Goal: Information Seeking & Learning: Learn about a topic

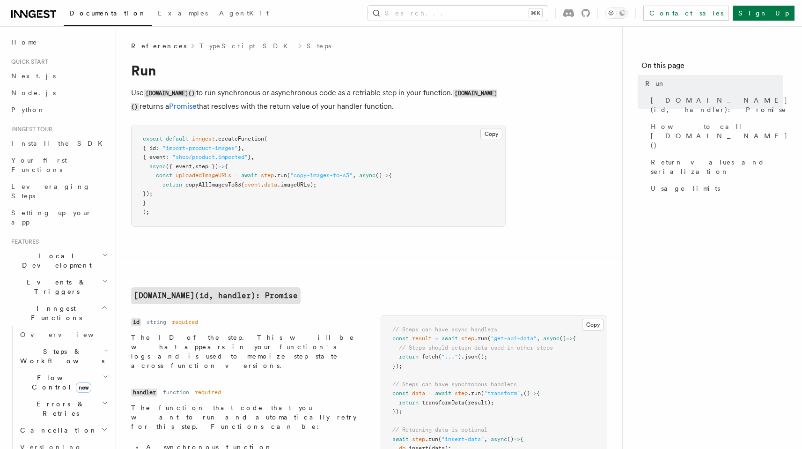
click at [683, 263] on nav "On this page Run [DOMAIN_NAME](id, handler): Promise How to call [DOMAIN_NAME](…" at bounding box center [712, 237] width 180 height 422
click at [86, 343] on h2 "Steps & Workflows" at bounding box center [63, 356] width 94 height 26
click at [62, 369] on link "Overview" at bounding box center [67, 377] width 85 height 17
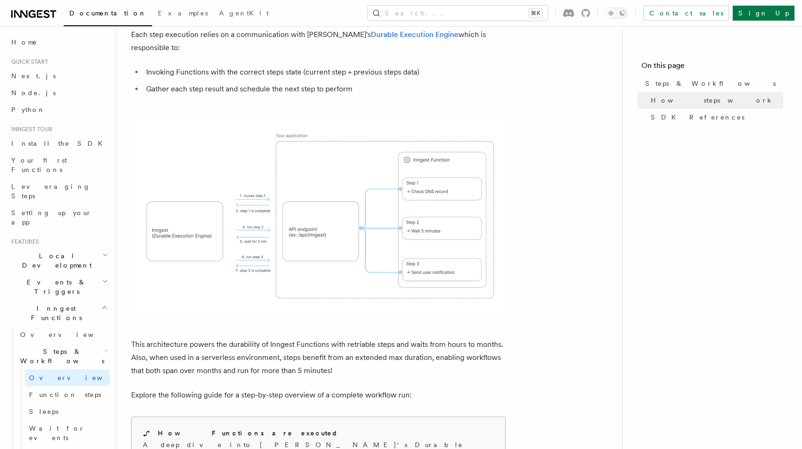
scroll to position [899, 0]
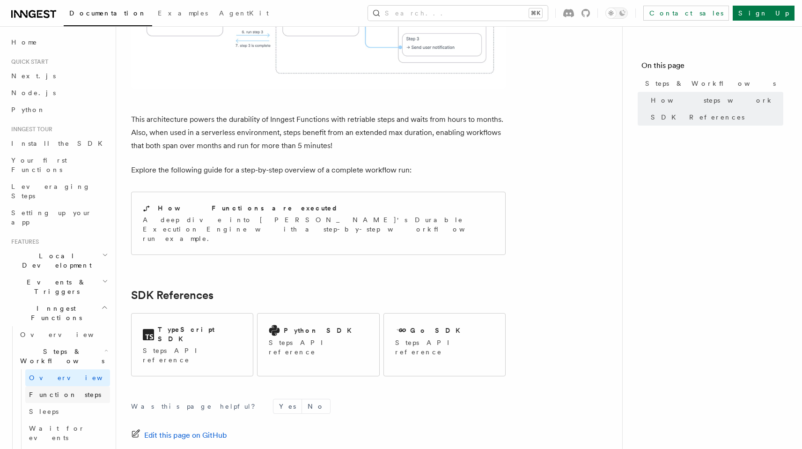
click at [72, 391] on span "Function steps" at bounding box center [65, 394] width 72 height 7
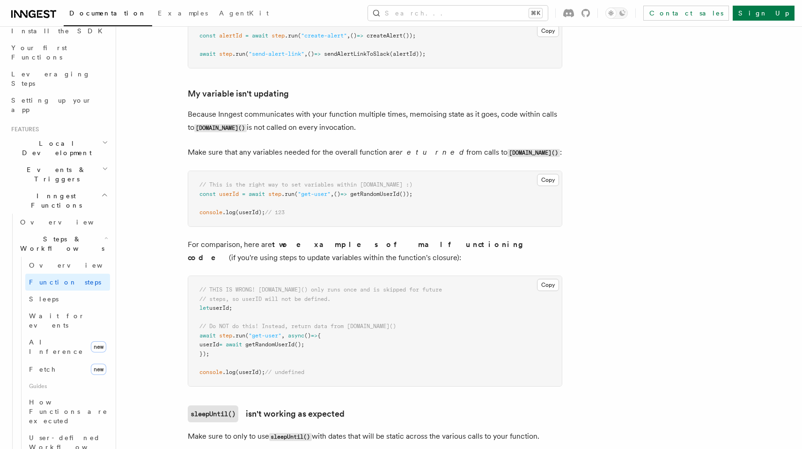
scroll to position [2585, 0]
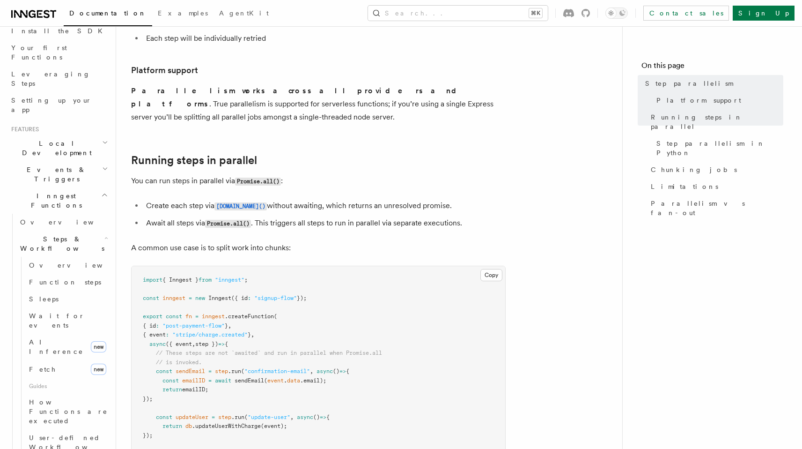
scroll to position [225, 0]
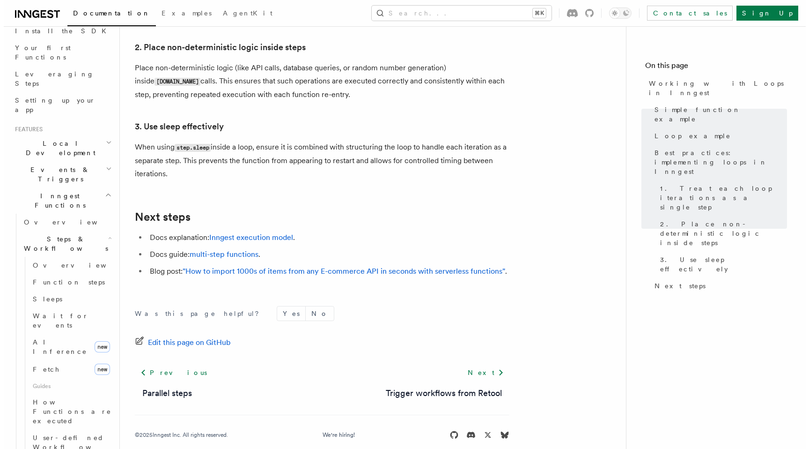
scroll to position [1611, 0]
